Goal: Task Accomplishment & Management: Manage account settings

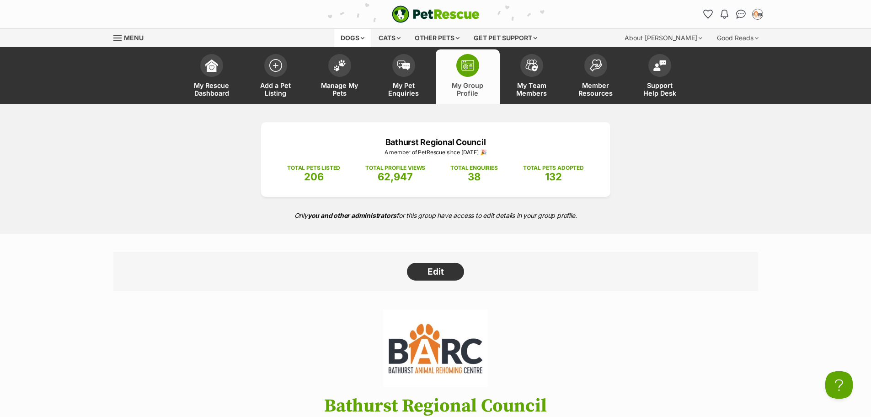
click at [358, 43] on div "Dogs" at bounding box center [352, 38] width 37 height 18
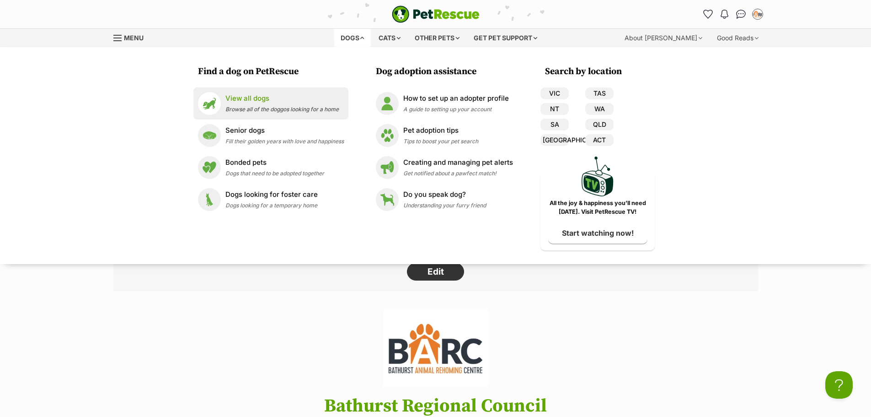
click at [281, 103] on div "View all dogs Browse all of the doggos looking for a home" at bounding box center [281, 103] width 113 height 20
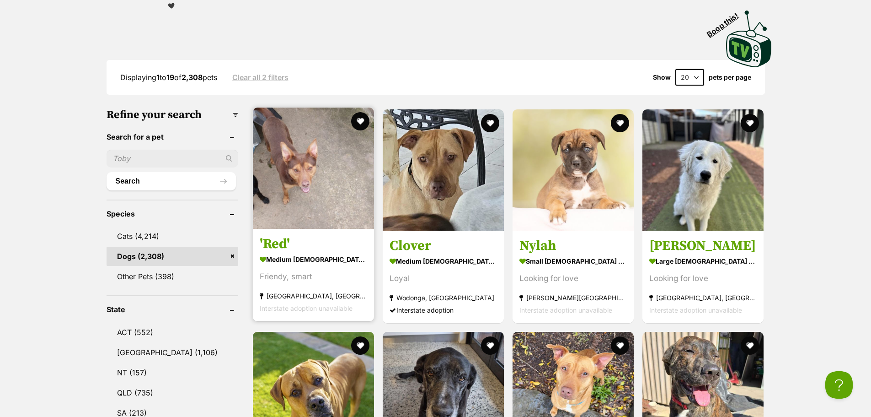
click at [331, 206] on img at bounding box center [313, 167] width 121 height 121
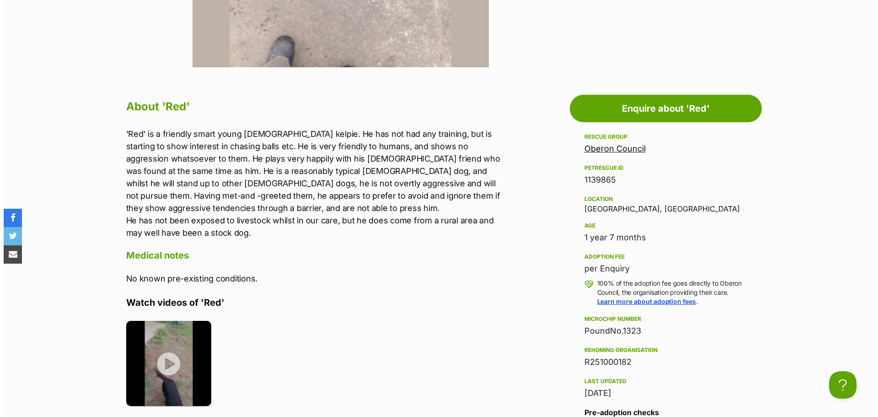
scroll to position [457, 0]
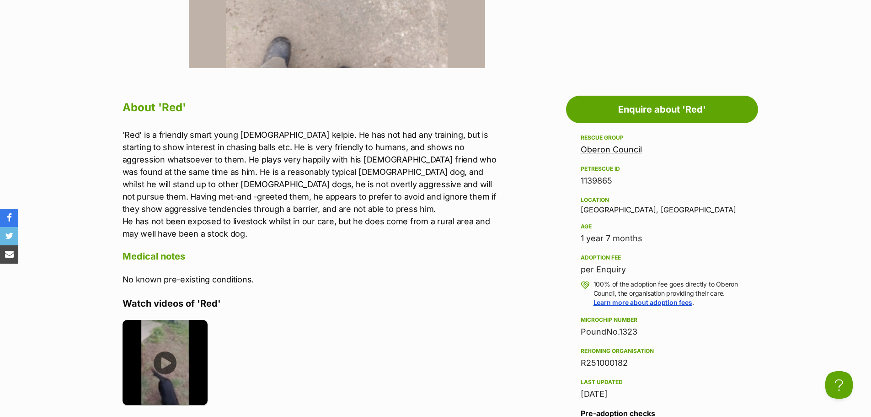
click at [177, 354] on img at bounding box center [166, 363] width 86 height 86
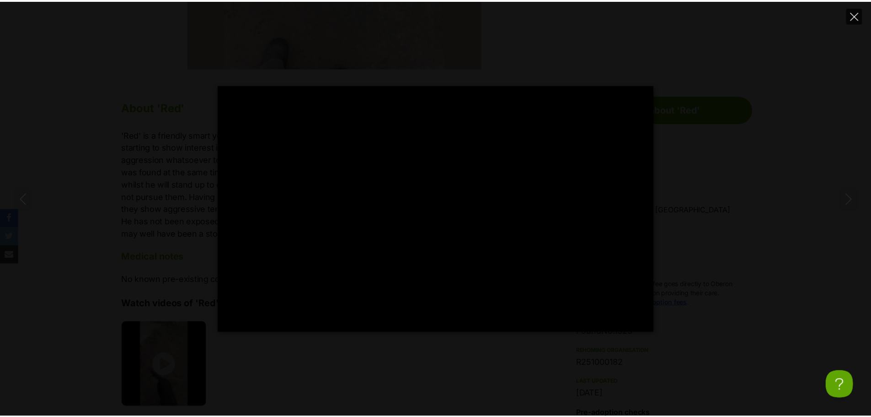
scroll to position [0, 0]
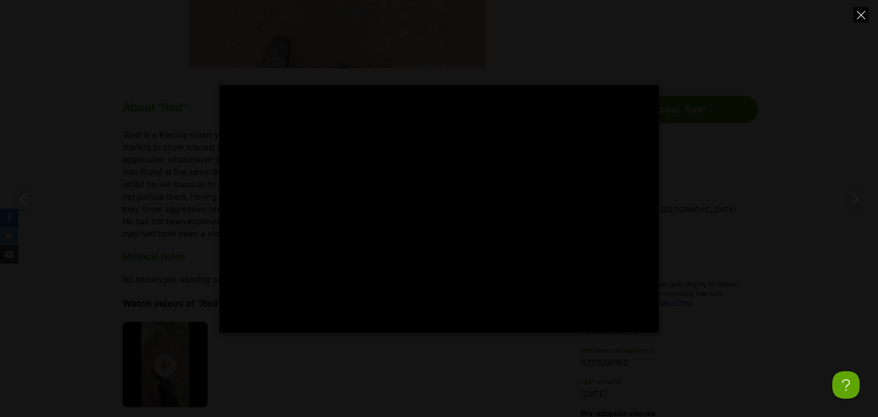
click at [858, 14] on icon "Close" at bounding box center [861, 15] width 8 height 8
type input "94.36"
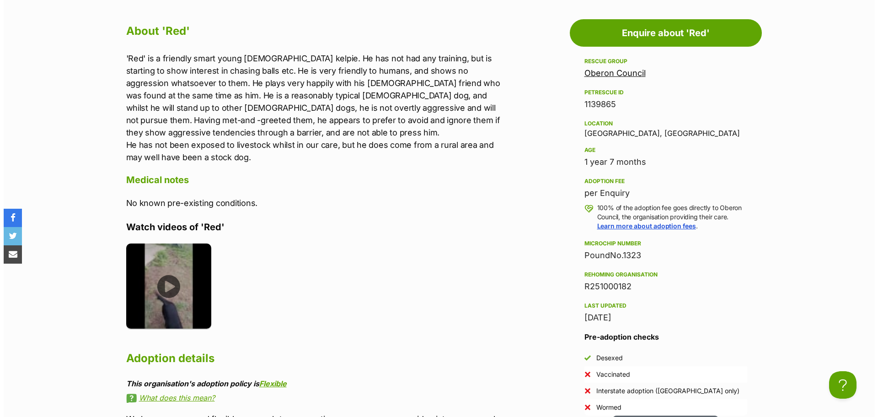
scroll to position [549, 0]
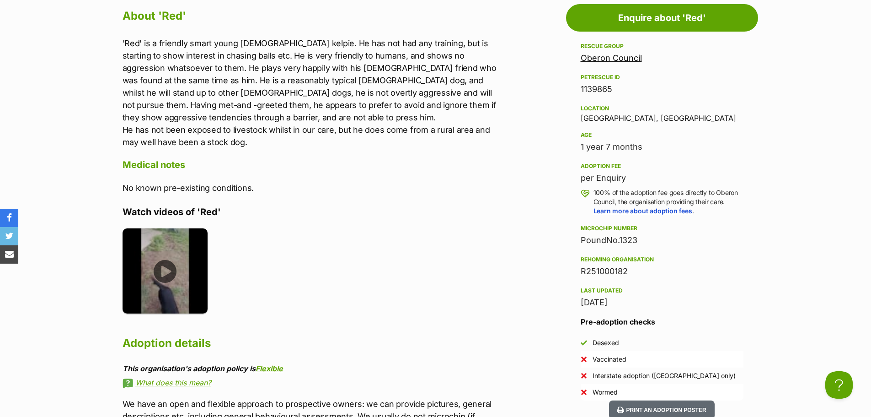
click at [156, 275] on img at bounding box center [166, 271] width 86 height 86
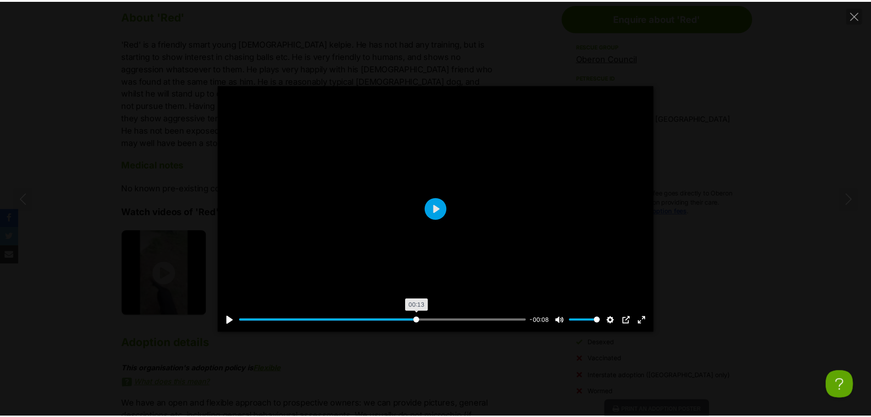
scroll to position [0, 0]
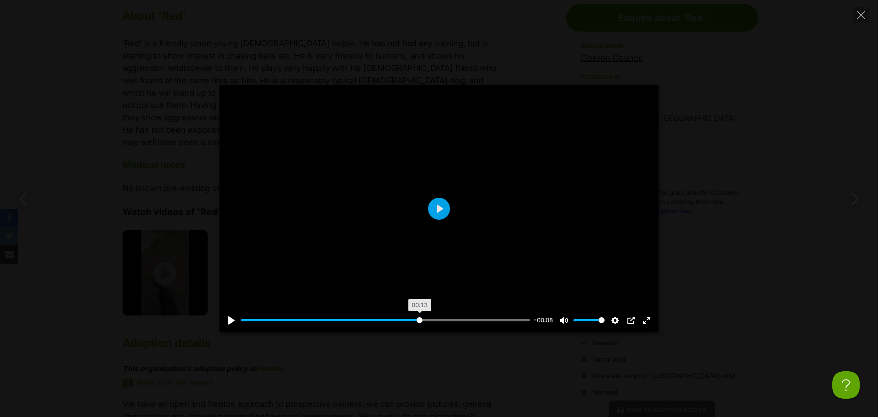
drag, startPoint x: 268, startPoint y: 320, endPoint x: 419, endPoint y: 315, distance: 150.5
click at [419, 315] on input "Seek" at bounding box center [385, 319] width 289 height 9
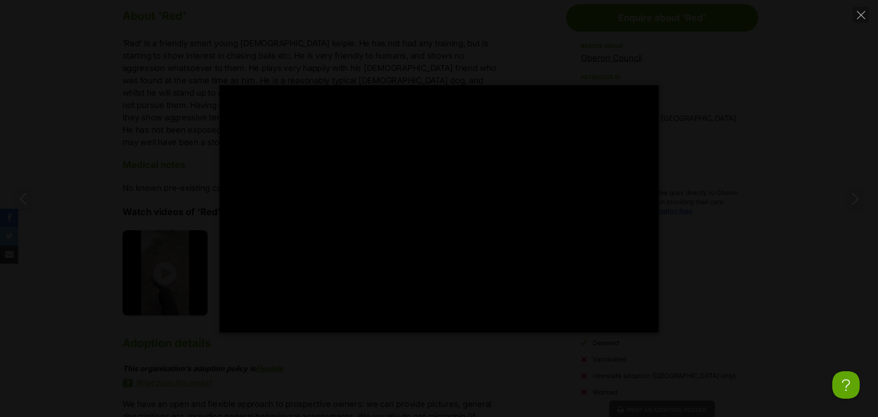
click at [781, 80] on div "Pause Play % buffered 00:15 -00:07 Unmute Mute Disable captions Enable captions…" at bounding box center [439, 208] width 878 height 417
type input "65.12"
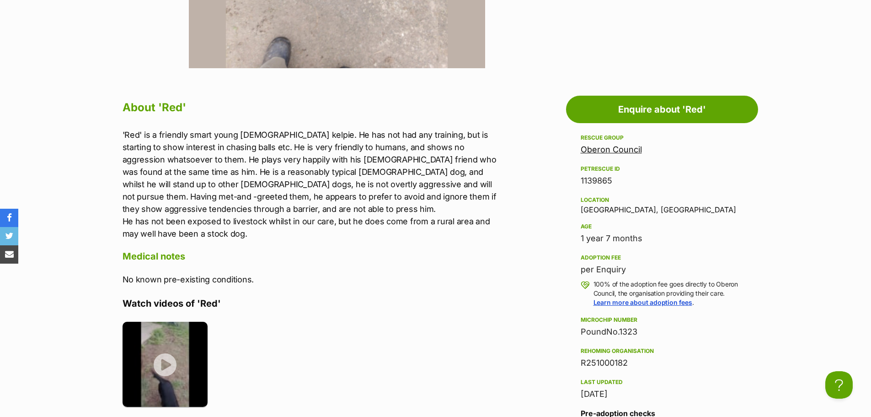
click at [596, 147] on link "Oberon Council" at bounding box center [611, 149] width 61 height 10
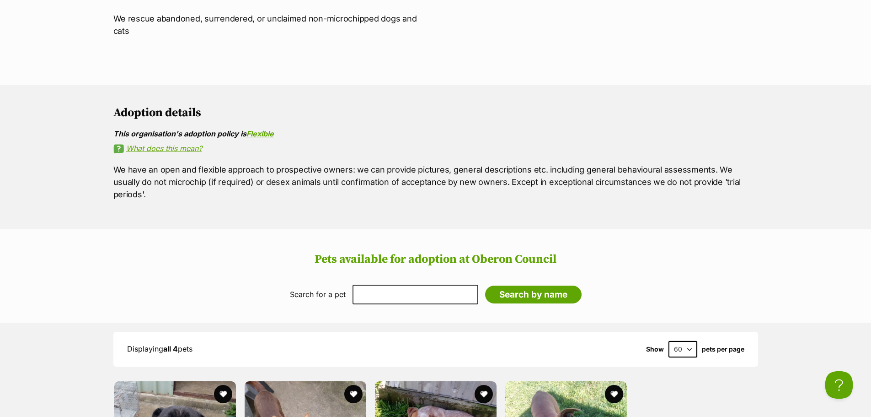
scroll to position [549, 0]
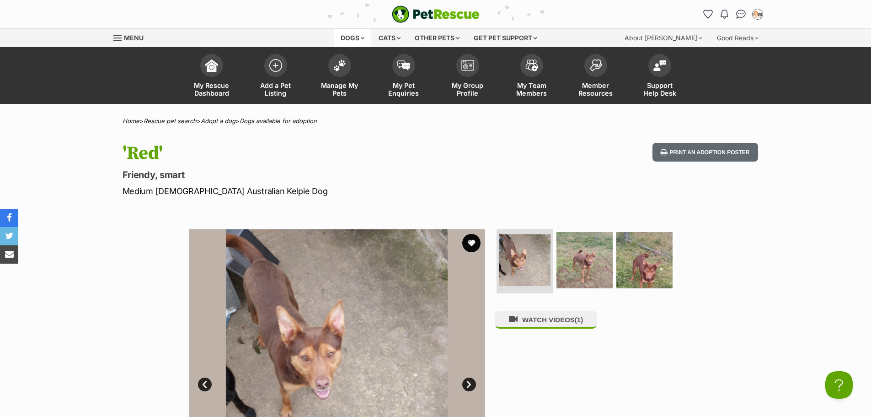
click at [350, 43] on div "Dogs" at bounding box center [352, 38] width 37 height 18
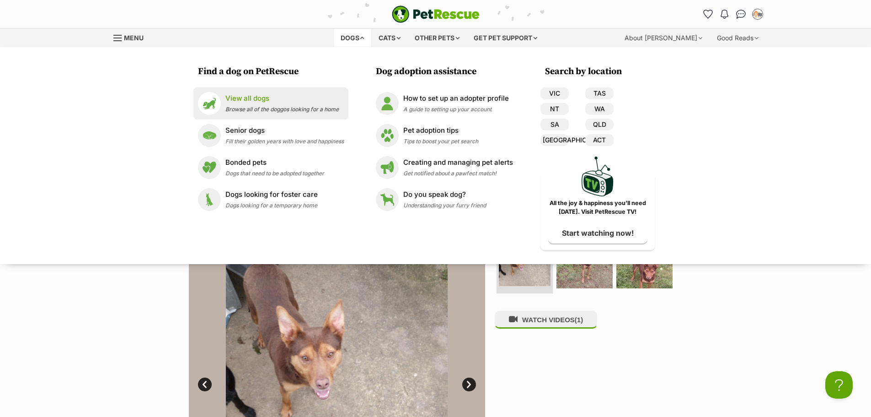
click at [263, 105] on div "View all dogs Browse all of the doggos looking for a home" at bounding box center [281, 103] width 113 height 20
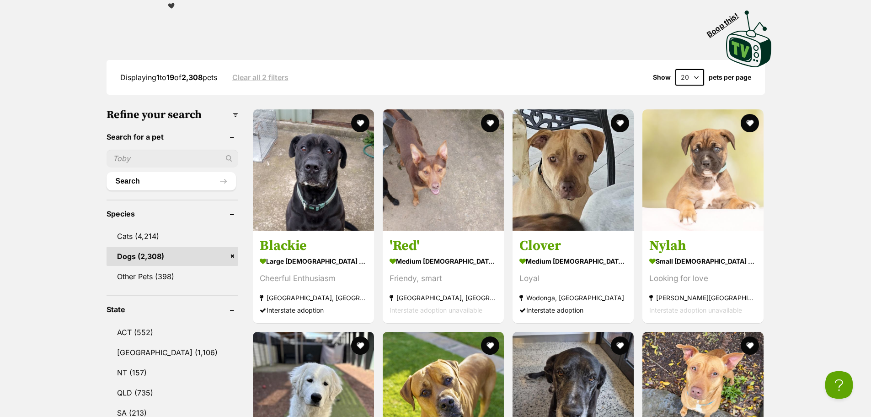
click at [163, 152] on input "text" at bounding box center [173, 158] width 132 height 17
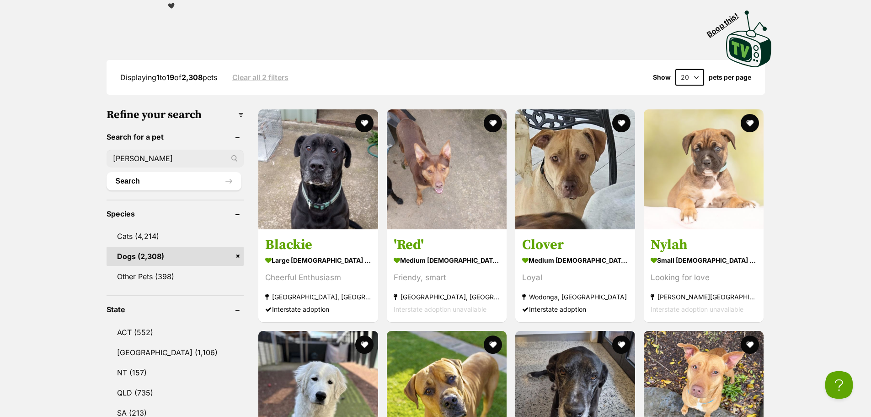
type input "Jimmy"
click at [107, 172] on button "Search" at bounding box center [174, 181] width 135 height 18
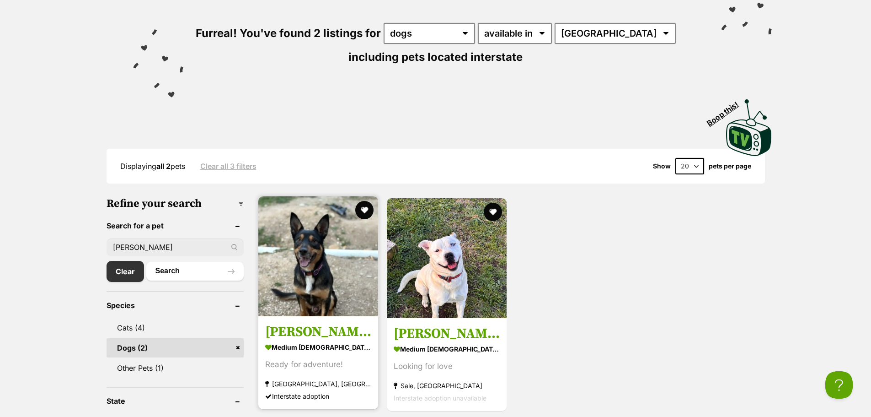
click at [287, 286] on img at bounding box center [318, 256] width 120 height 120
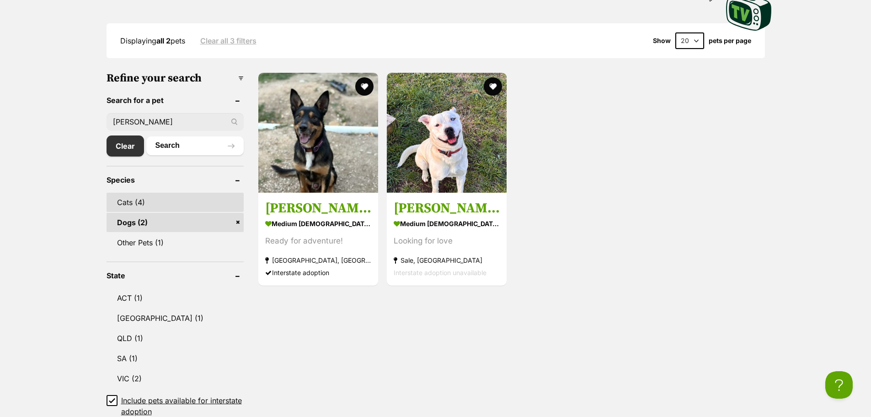
scroll to position [274, 0]
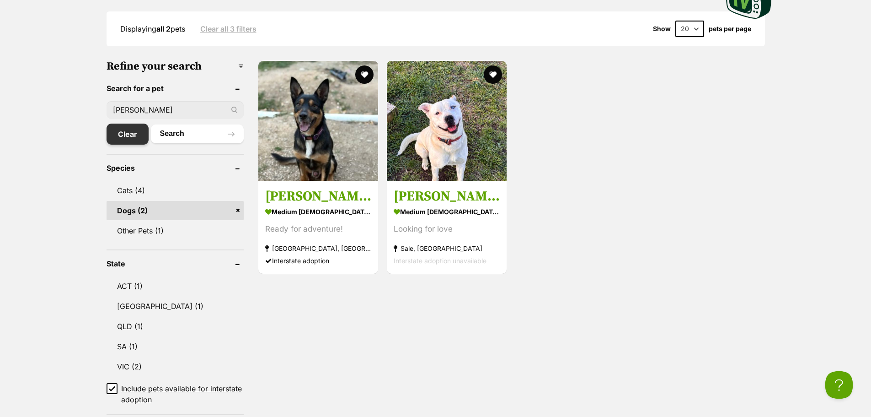
click at [127, 134] on link "Clear" at bounding box center [128, 133] width 42 height 21
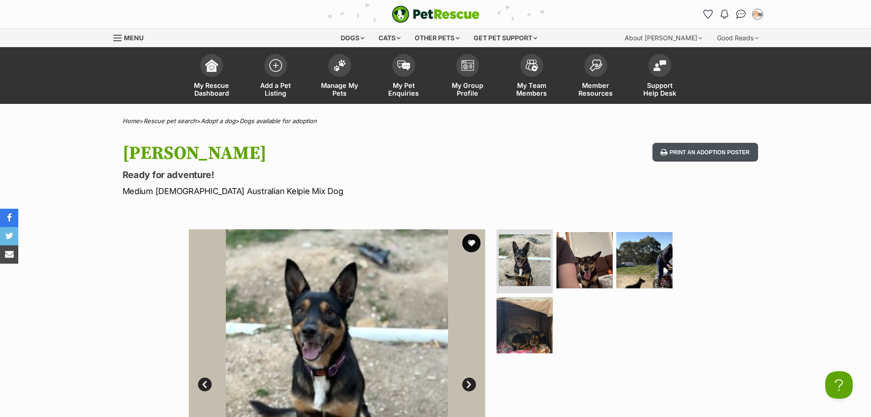
click at [680, 152] on button "Print an adoption poster" at bounding box center [704, 152] width 105 height 19
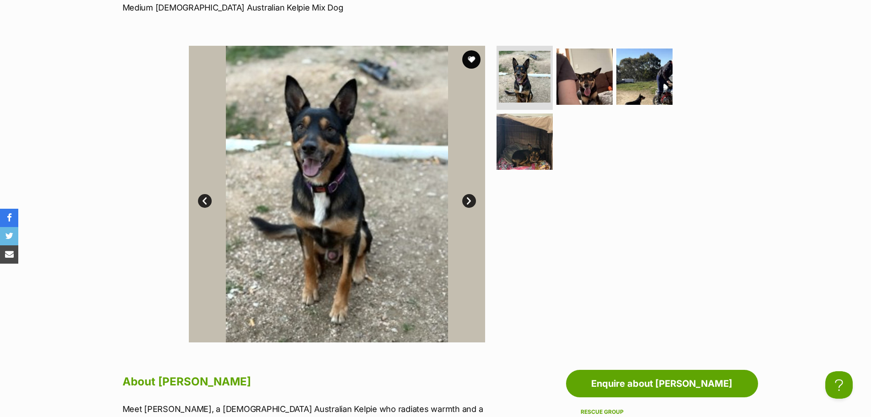
scroll to position [183, 0]
drag, startPoint x: 527, startPoint y: 128, endPoint x: 542, endPoint y: 117, distance: 18.9
click at [527, 128] on img at bounding box center [524, 141] width 59 height 59
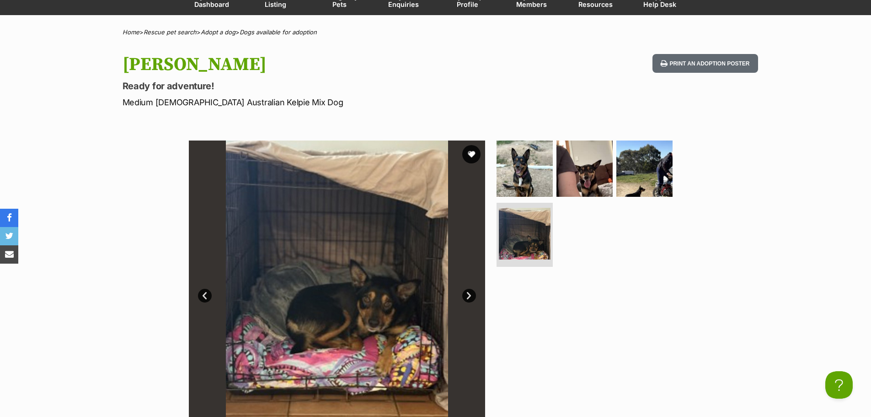
scroll to position [91, 0]
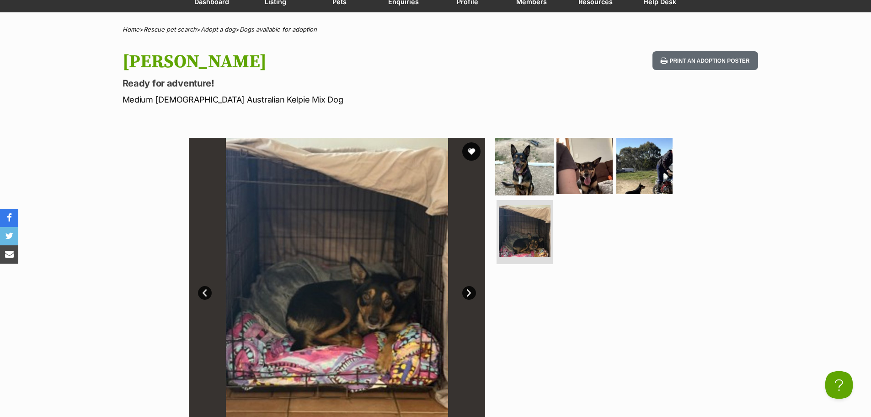
click at [521, 155] on img at bounding box center [524, 165] width 59 height 59
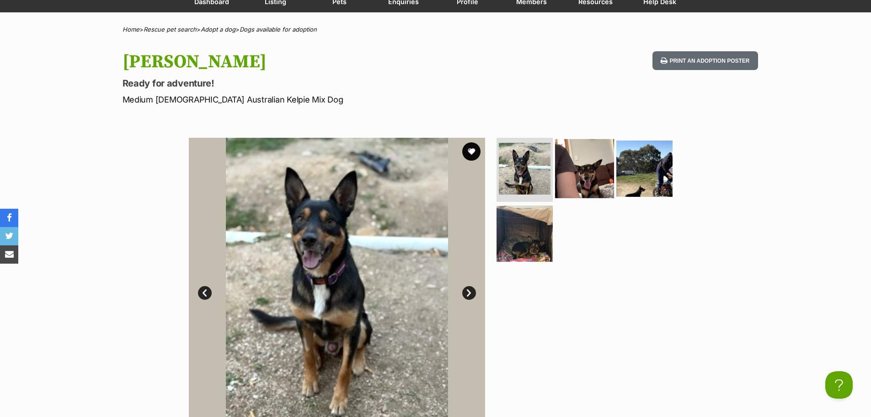
click at [576, 169] on img at bounding box center [584, 168] width 59 height 59
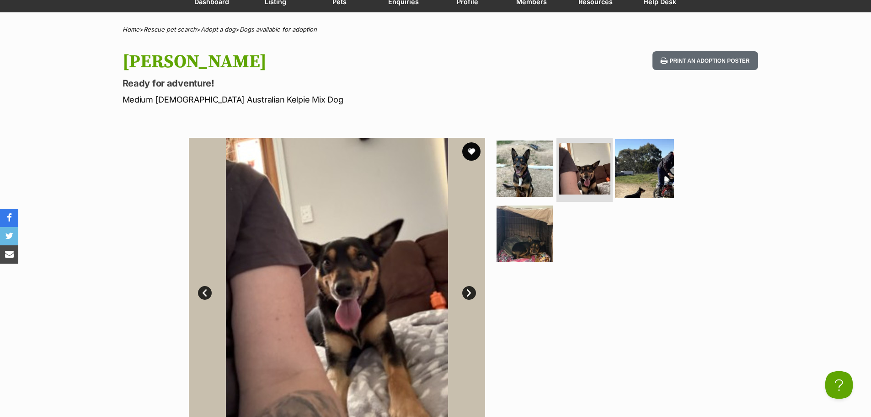
click at [625, 167] on img at bounding box center [644, 168] width 59 height 59
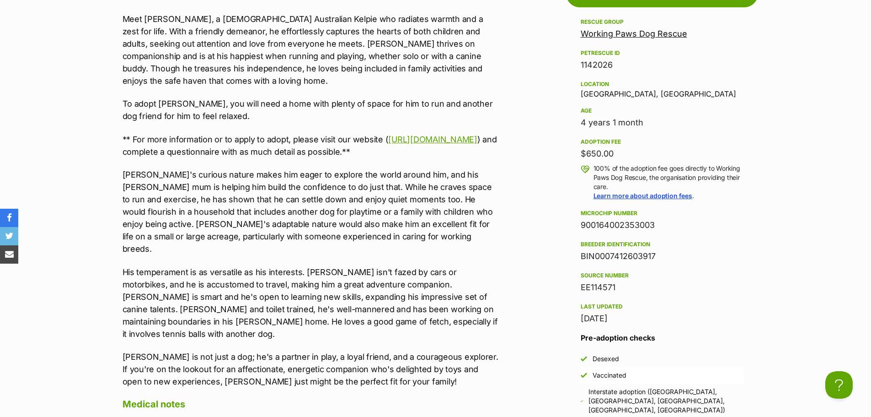
scroll to position [503, 0]
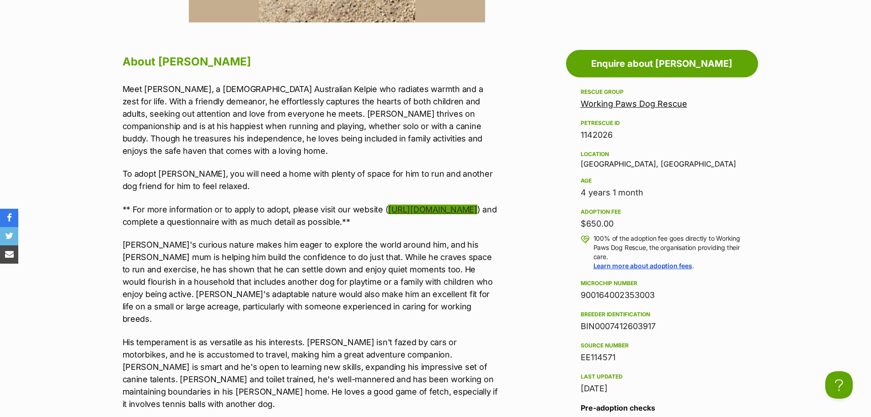
click at [388, 206] on link "https://www.workingpaws.com.au/application-questionnaire" at bounding box center [432, 209] width 89 height 10
click at [388, 211] on link "https://www.workingpaws.com.au/application-questionnaire" at bounding box center [432, 209] width 89 height 10
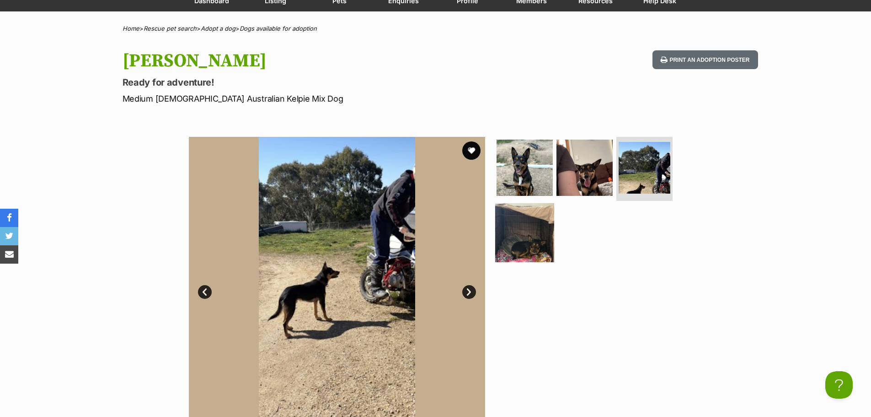
scroll to position [91, 0]
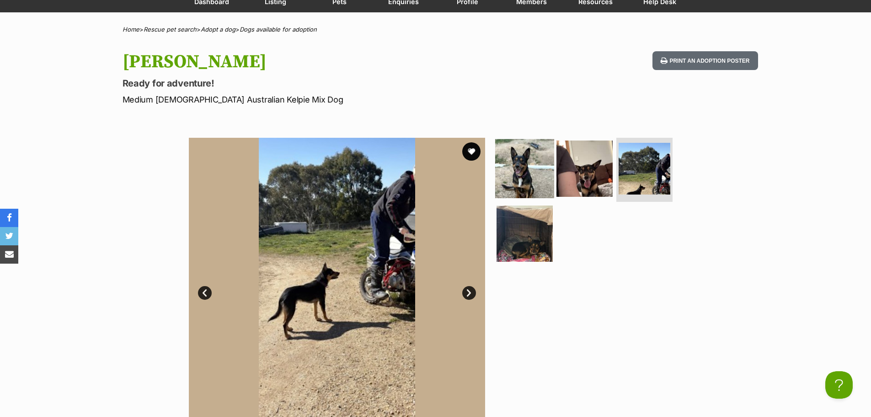
click at [537, 163] on img at bounding box center [524, 168] width 59 height 59
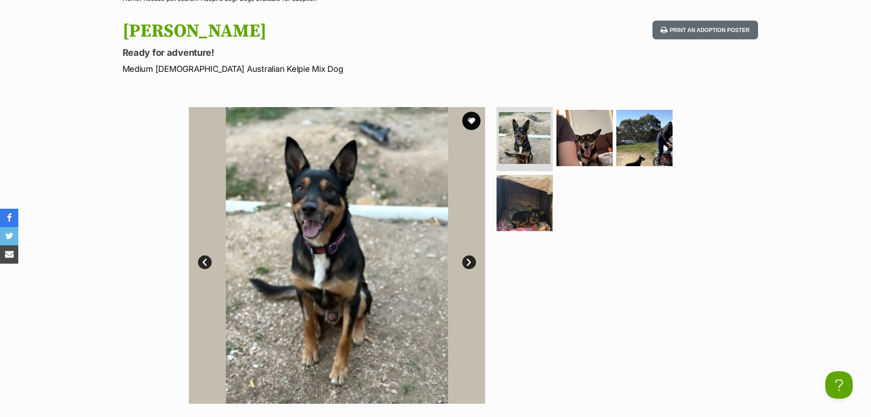
scroll to position [137, 0]
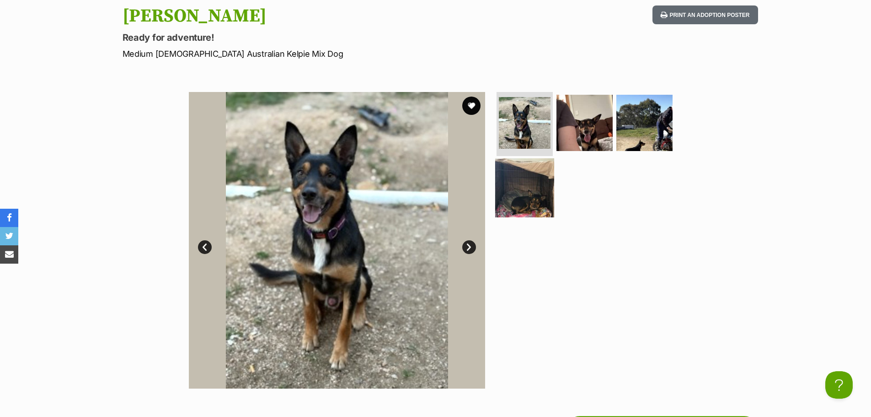
click at [538, 179] on img at bounding box center [524, 187] width 59 height 59
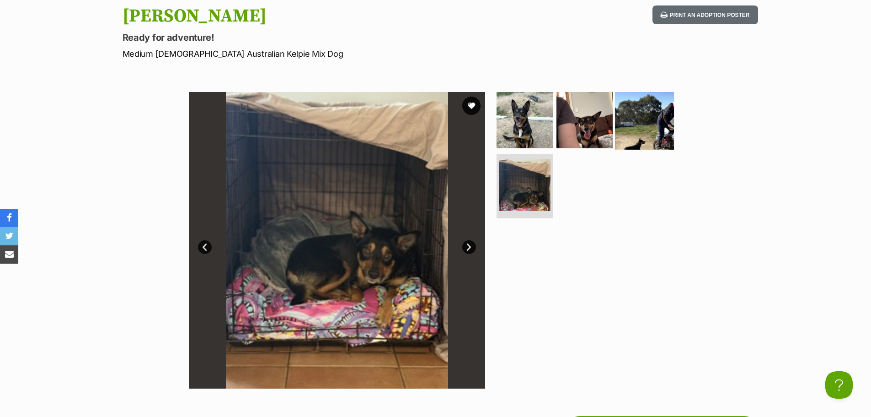
click at [641, 128] on img at bounding box center [644, 120] width 59 height 59
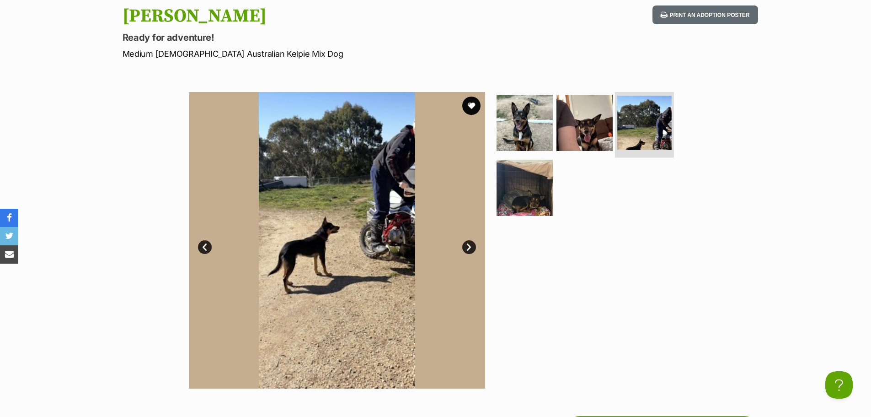
click at [620, 125] on img at bounding box center [644, 123] width 54 height 54
click at [605, 128] on img at bounding box center [584, 122] width 59 height 59
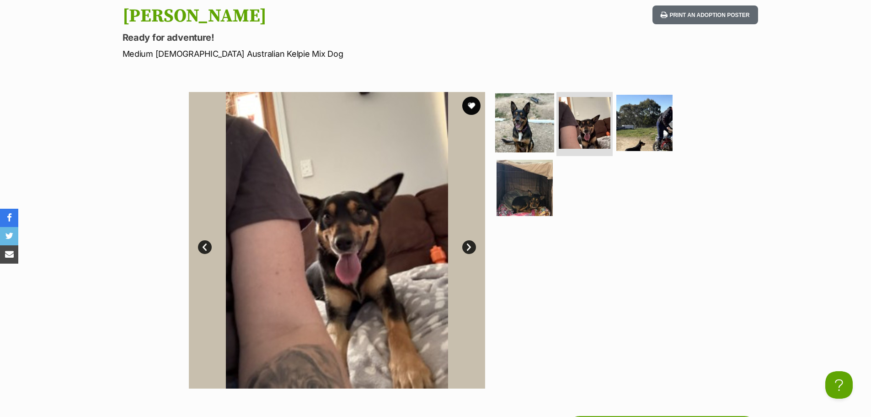
click at [528, 109] on img at bounding box center [524, 122] width 59 height 59
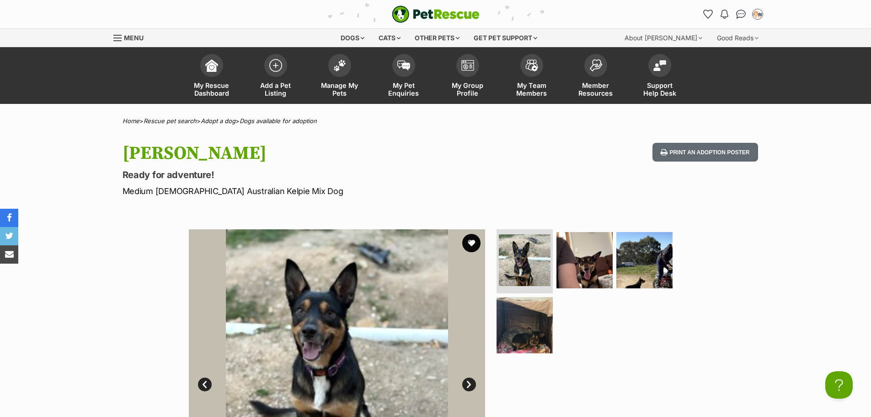
scroll to position [0, 0]
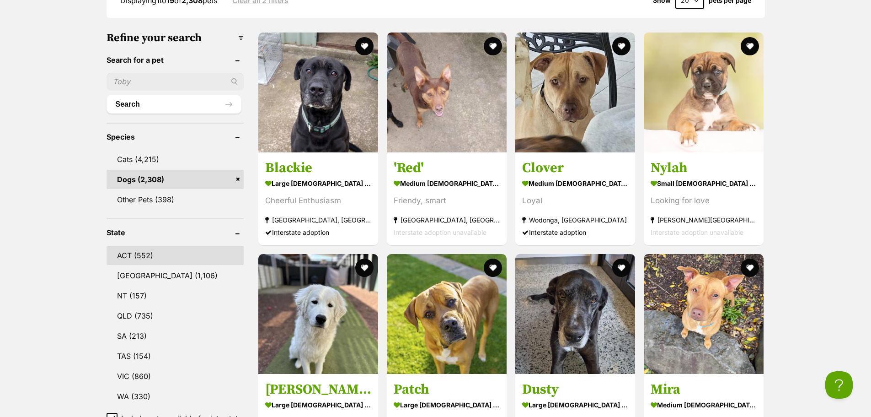
scroll to position [366, 0]
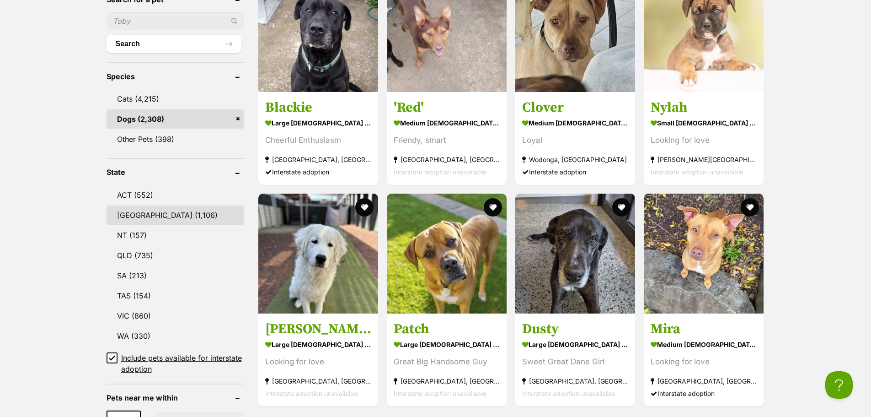
click at [139, 209] on link "[GEOGRAPHIC_DATA] (1,106)" at bounding box center [175, 214] width 137 height 19
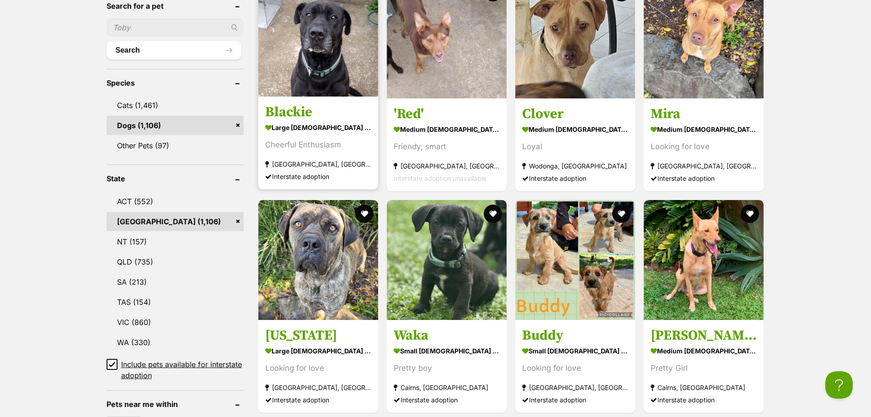
scroll to position [320, 0]
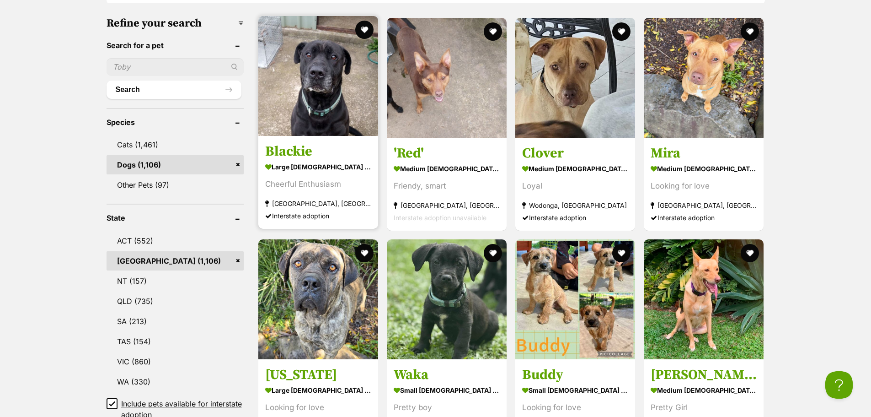
click at [319, 187] on section "large male Dog Cheerful Enthusiasm Oberon, NSW Interstate adoption" at bounding box center [318, 191] width 106 height 62
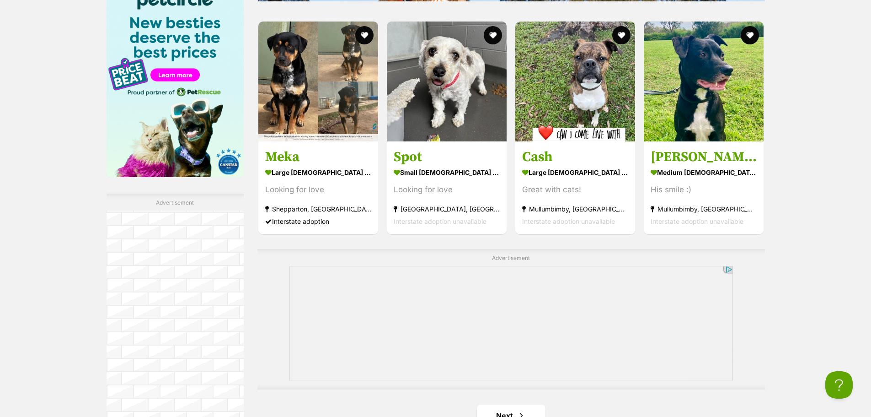
scroll to position [1563, 0]
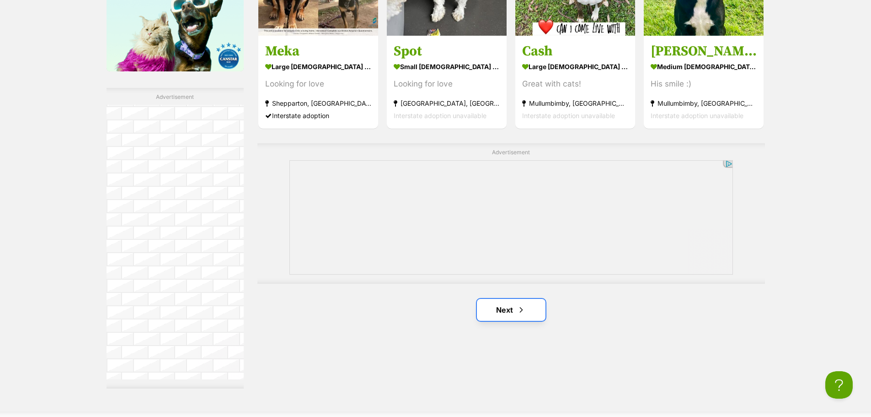
click at [505, 313] on link "Next" at bounding box center [511, 310] width 69 height 22
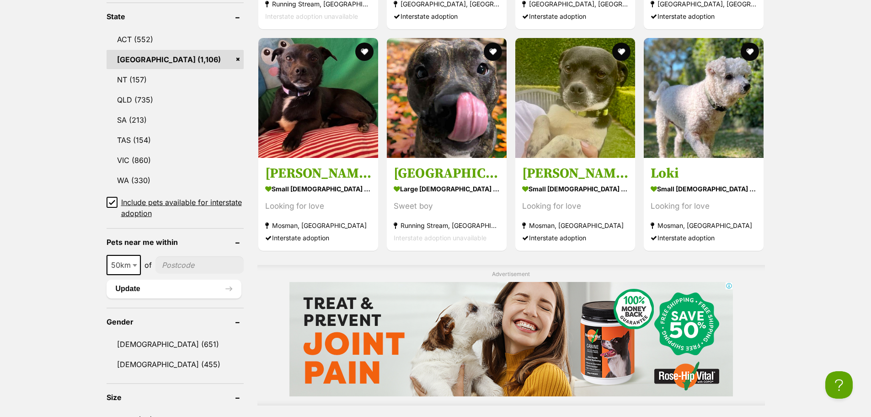
scroll to position [503, 0]
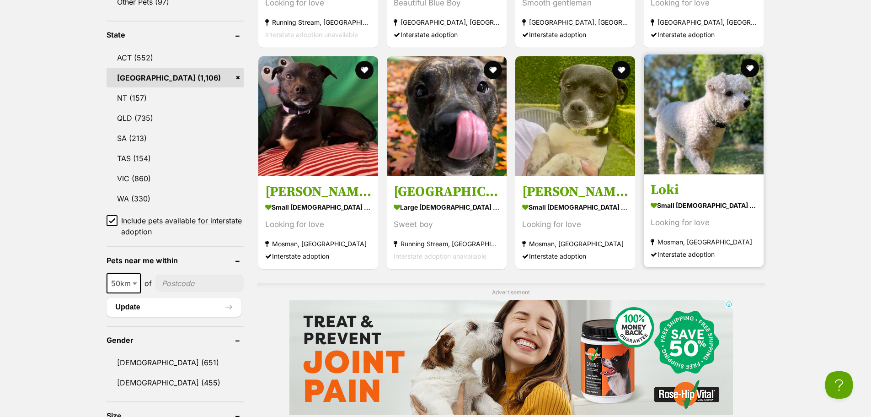
click at [745, 179] on link "Loki small [DEMOGRAPHIC_DATA] Dog Looking for love [GEOGRAPHIC_DATA], [GEOGRAPH…" at bounding box center [704, 220] width 120 height 93
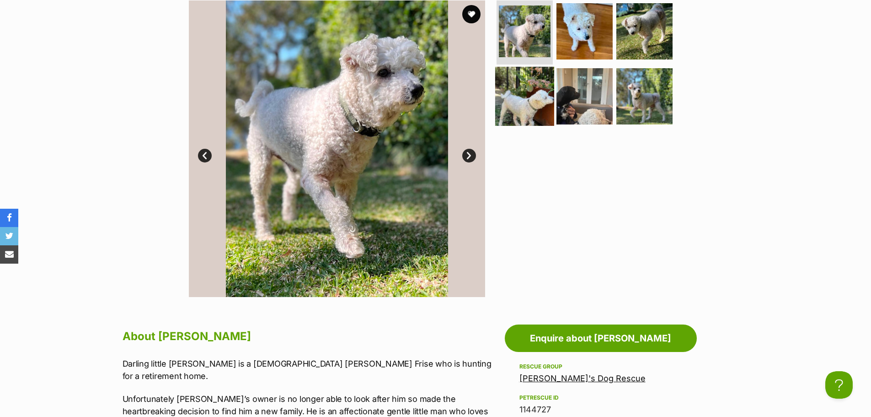
click at [526, 91] on img at bounding box center [524, 96] width 59 height 59
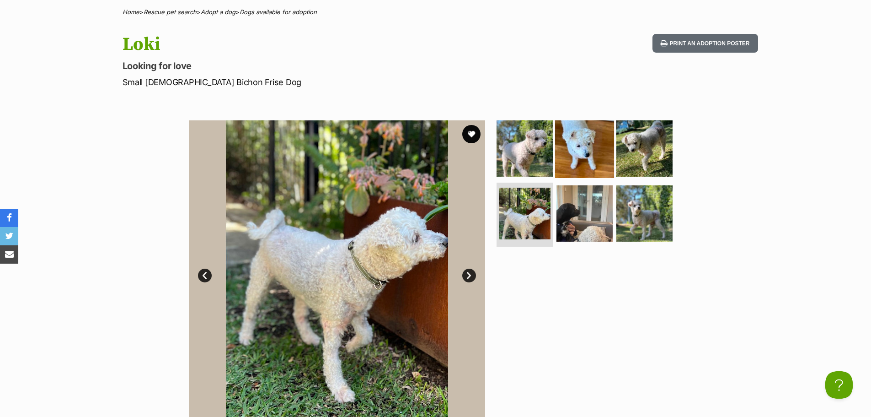
scroll to position [91, 0]
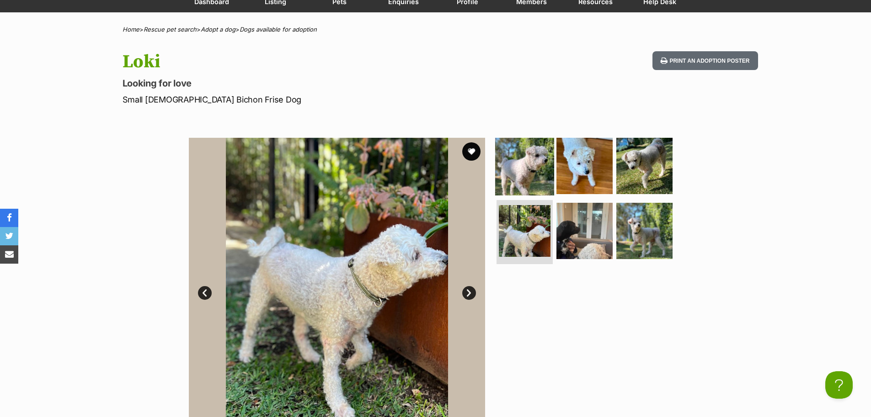
click at [534, 160] on img at bounding box center [524, 165] width 59 height 59
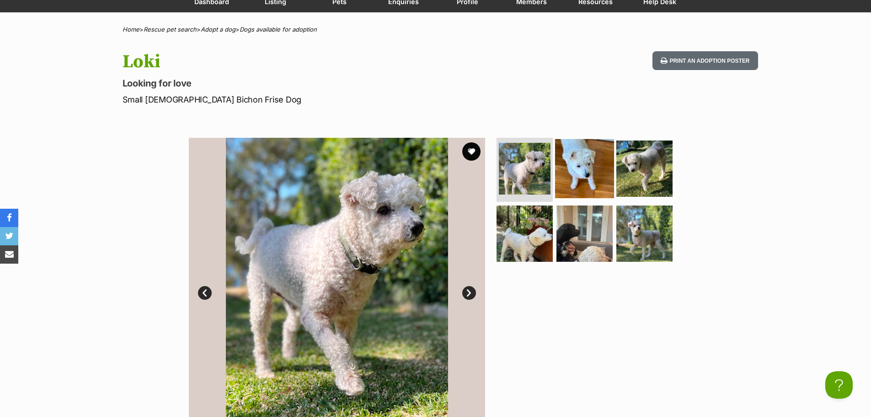
click at [583, 170] on img at bounding box center [584, 168] width 59 height 59
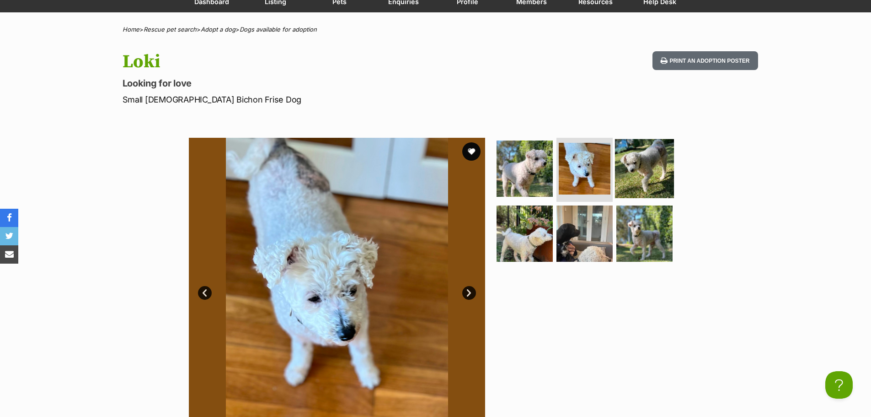
click at [635, 171] on img at bounding box center [644, 168] width 59 height 59
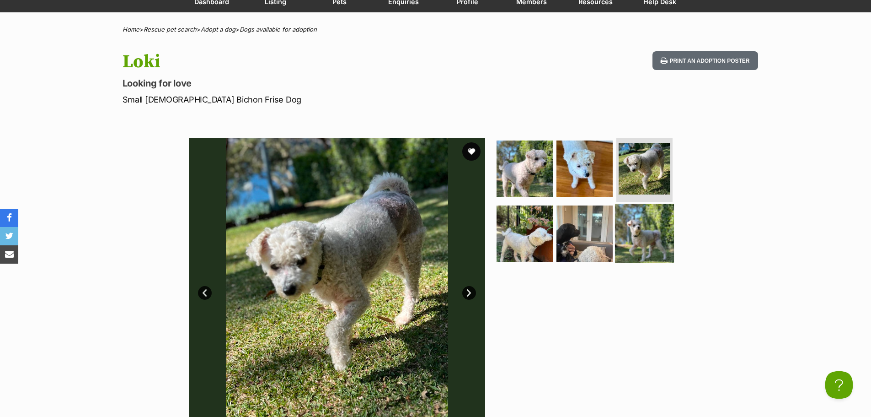
click at [622, 209] on img at bounding box center [644, 233] width 59 height 59
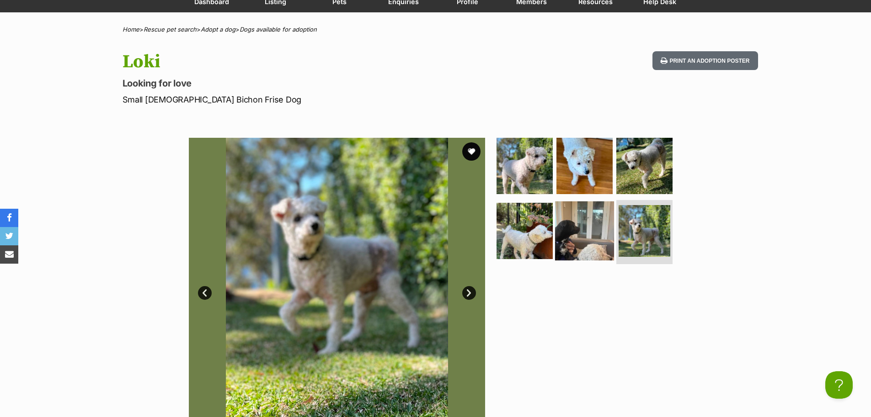
click at [602, 210] on img at bounding box center [584, 230] width 59 height 59
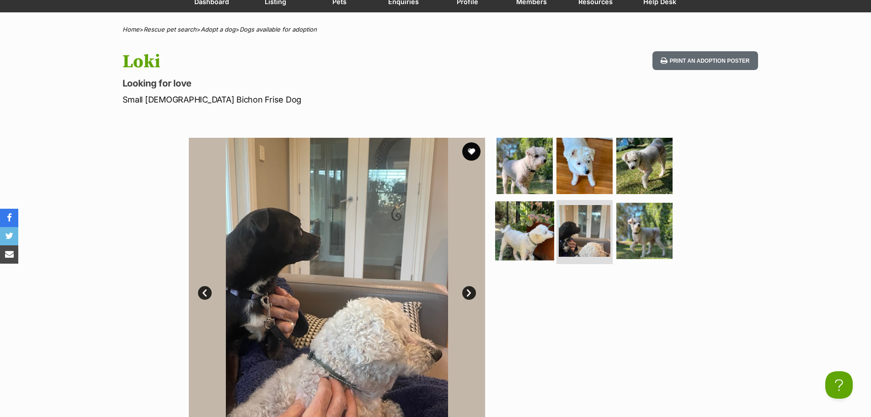
click at [543, 241] on img at bounding box center [524, 230] width 59 height 59
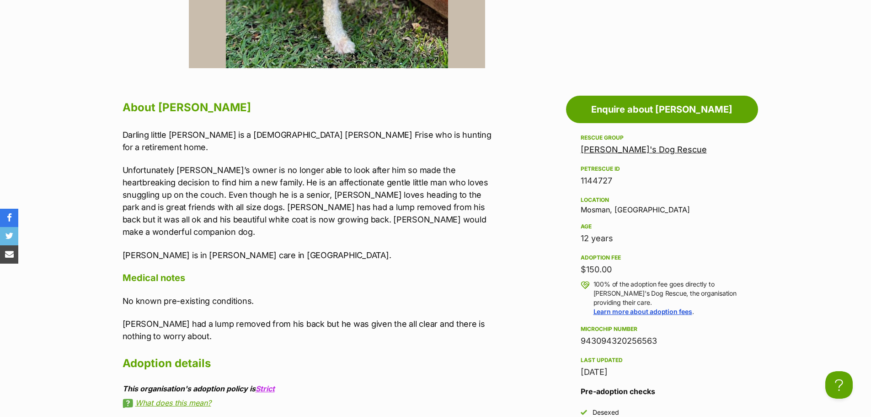
scroll to position [0, 0]
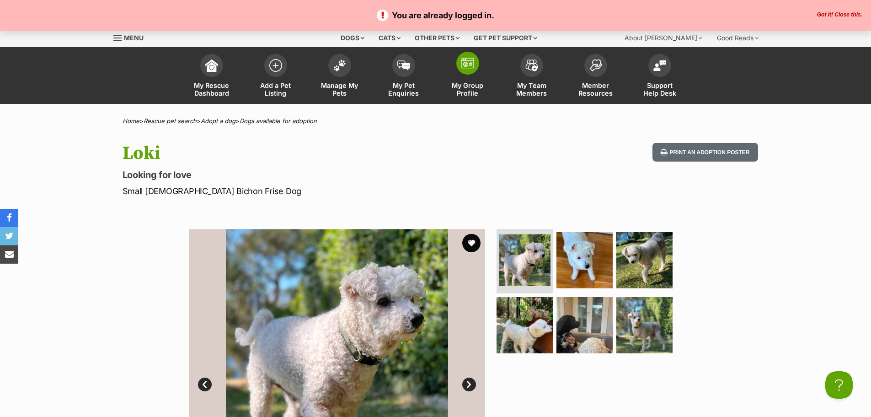
click at [468, 75] on link "My Group Profile" at bounding box center [468, 76] width 64 height 54
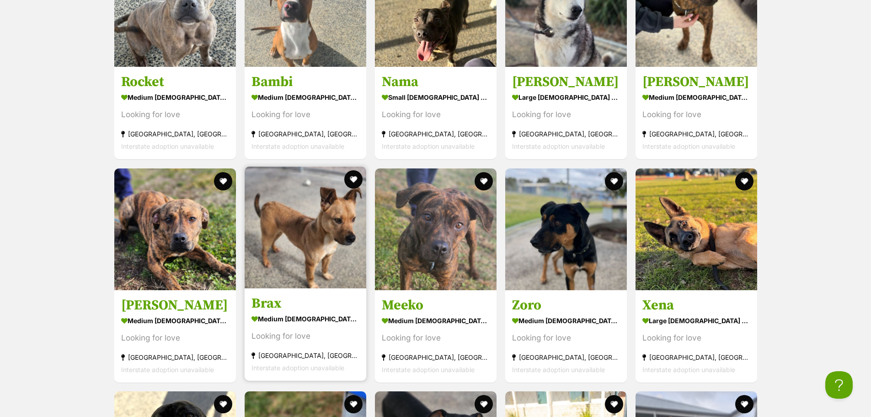
scroll to position [1280, 0]
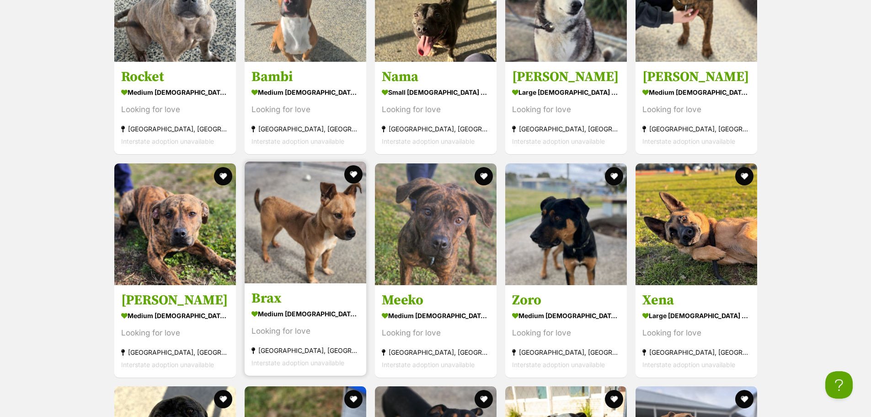
click at [317, 232] on img at bounding box center [306, 222] width 122 height 122
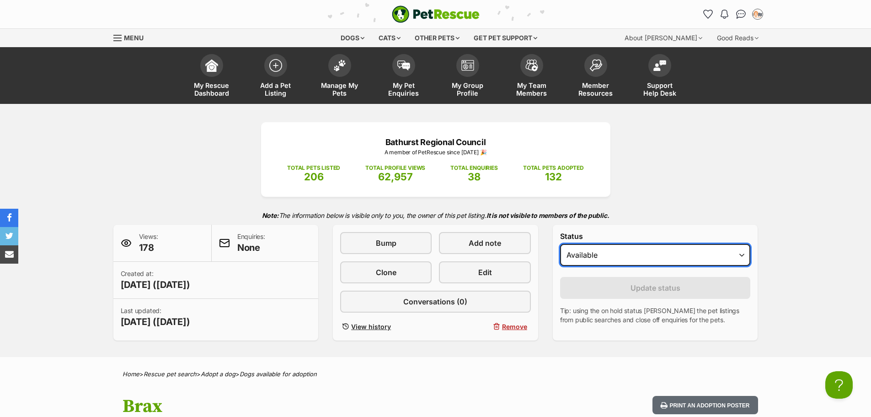
click at [590, 253] on select "Draft Available On hold Adopted" at bounding box center [655, 255] width 191 height 22
click at [560, 244] on select "Draft Available On hold Adopted" at bounding box center [655, 255] width 191 height 22
click at [605, 250] on select "Draft Available On hold Adopted" at bounding box center [655, 255] width 191 height 22
click at [560, 244] on select "Draft Available On hold Adopted" at bounding box center [655, 255] width 191 height 22
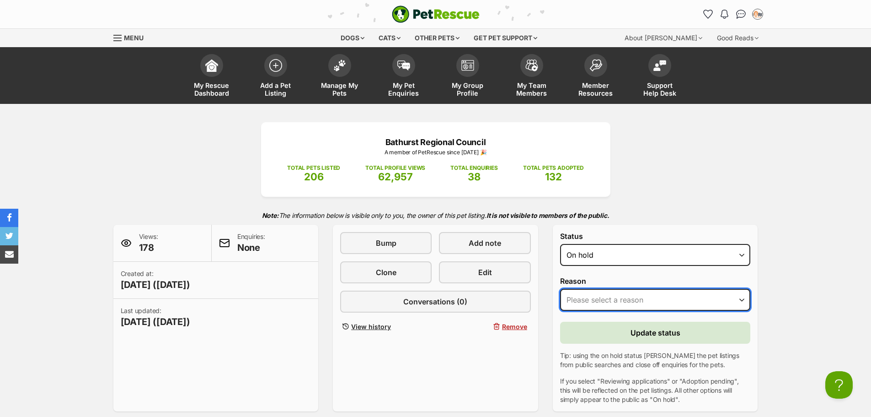
click at [605, 298] on select "Please select a reason Medical reasons Reviewing applications Adoption pending …" at bounding box center [655, 300] width 191 height 22
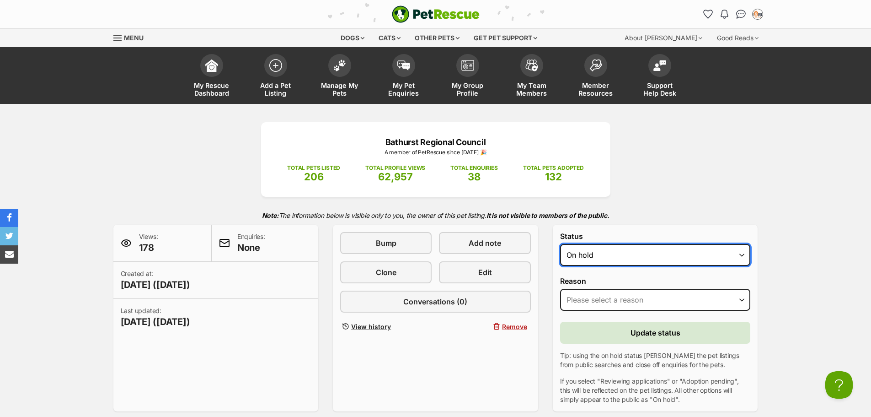
click at [603, 251] on select "Draft Available On hold Adopted" at bounding box center [655, 255] width 191 height 22
click at [560, 244] on select "Draft Available On hold Adopted" at bounding box center [655, 255] width 191 height 22
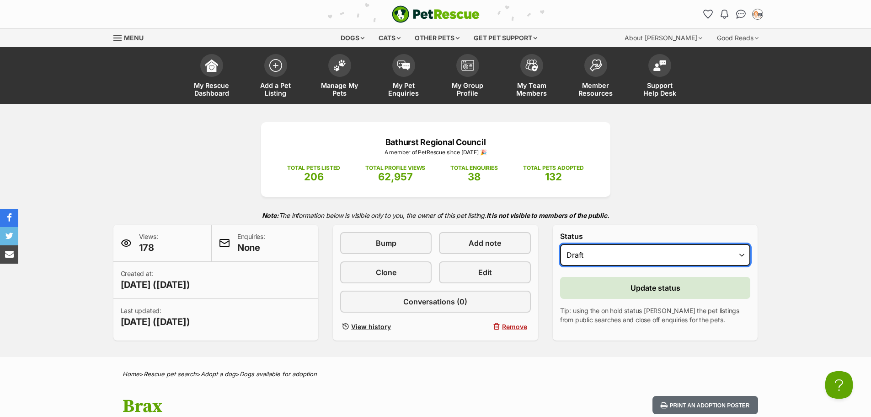
click at [600, 261] on select "Draft Available On hold Adopted" at bounding box center [655, 255] width 191 height 22
click at [560, 244] on select "Draft Available On hold Adopted" at bounding box center [655, 255] width 191 height 22
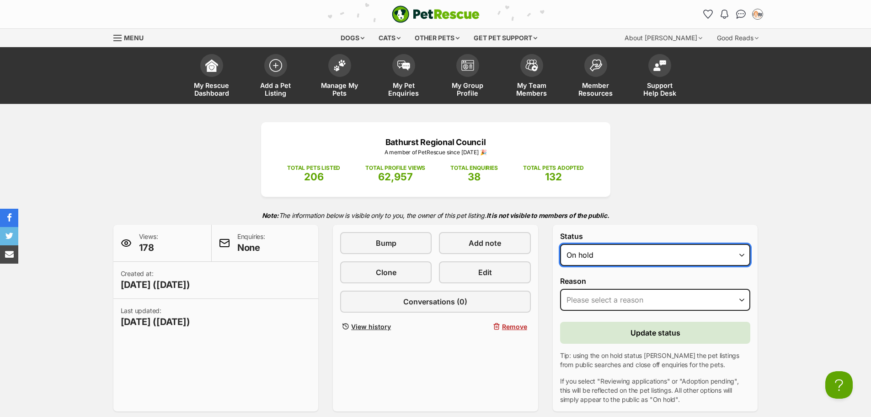
click at [596, 256] on select "Draft Available On hold Adopted" at bounding box center [655, 255] width 191 height 22
select select "active"
click at [560, 244] on select "Draft Available On hold Adopted" at bounding box center [655, 255] width 191 height 22
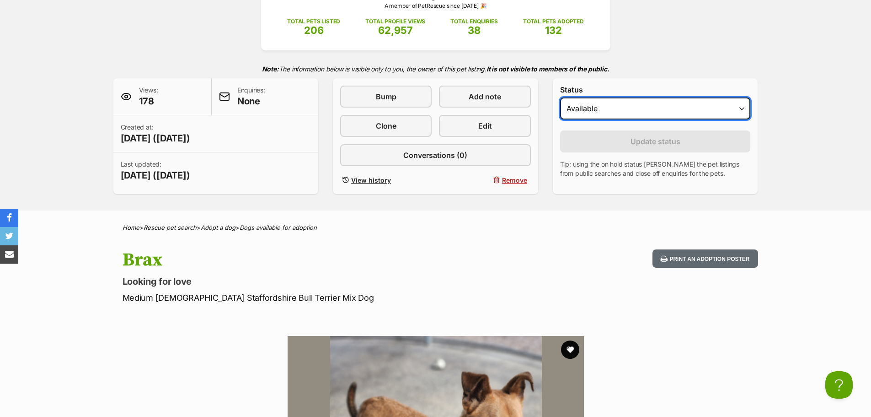
scroll to position [183, 0]
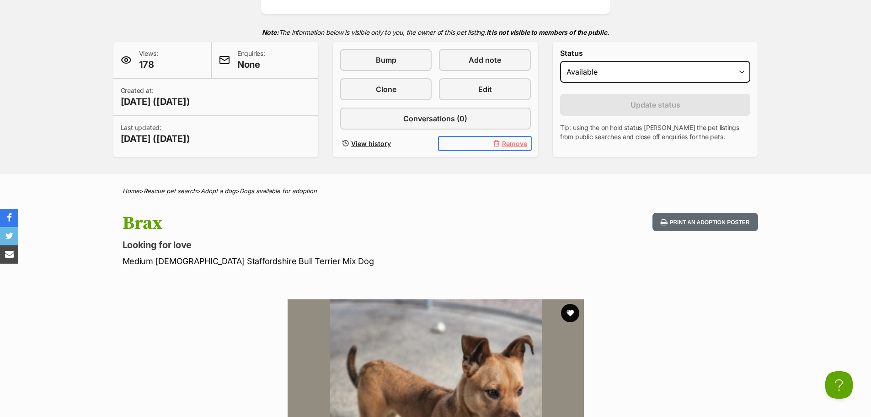
click at [508, 146] on span "Remove" at bounding box center [514, 144] width 25 height 10
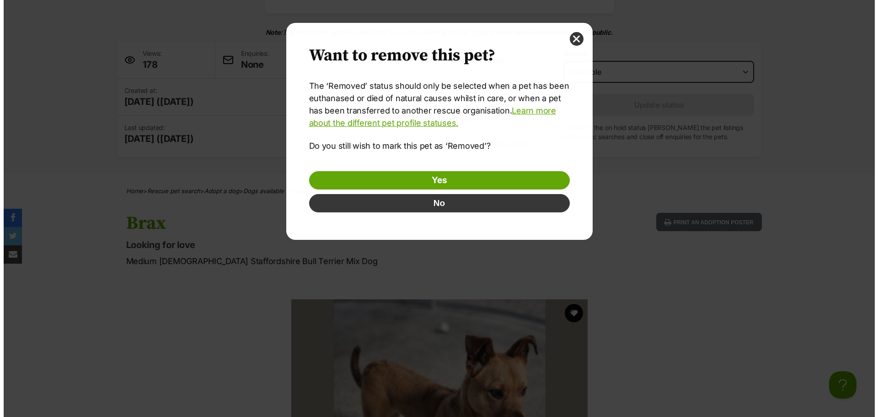
scroll to position [0, 0]
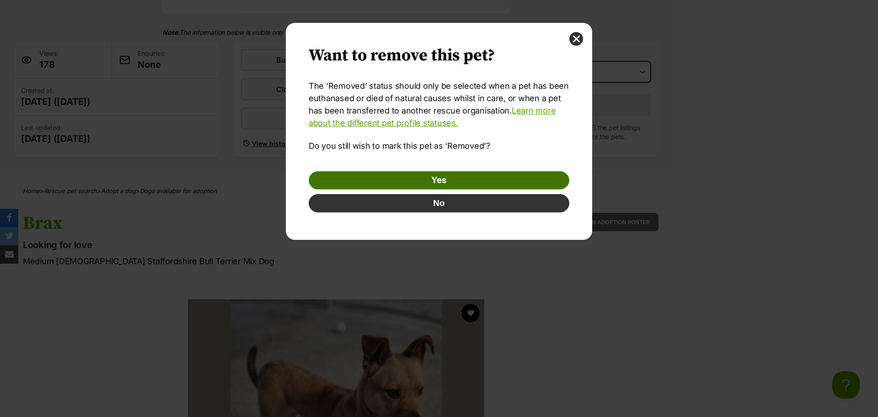
click at [463, 180] on link "Yes" at bounding box center [439, 180] width 261 height 18
